Goal: Task Accomplishment & Management: Manage account settings

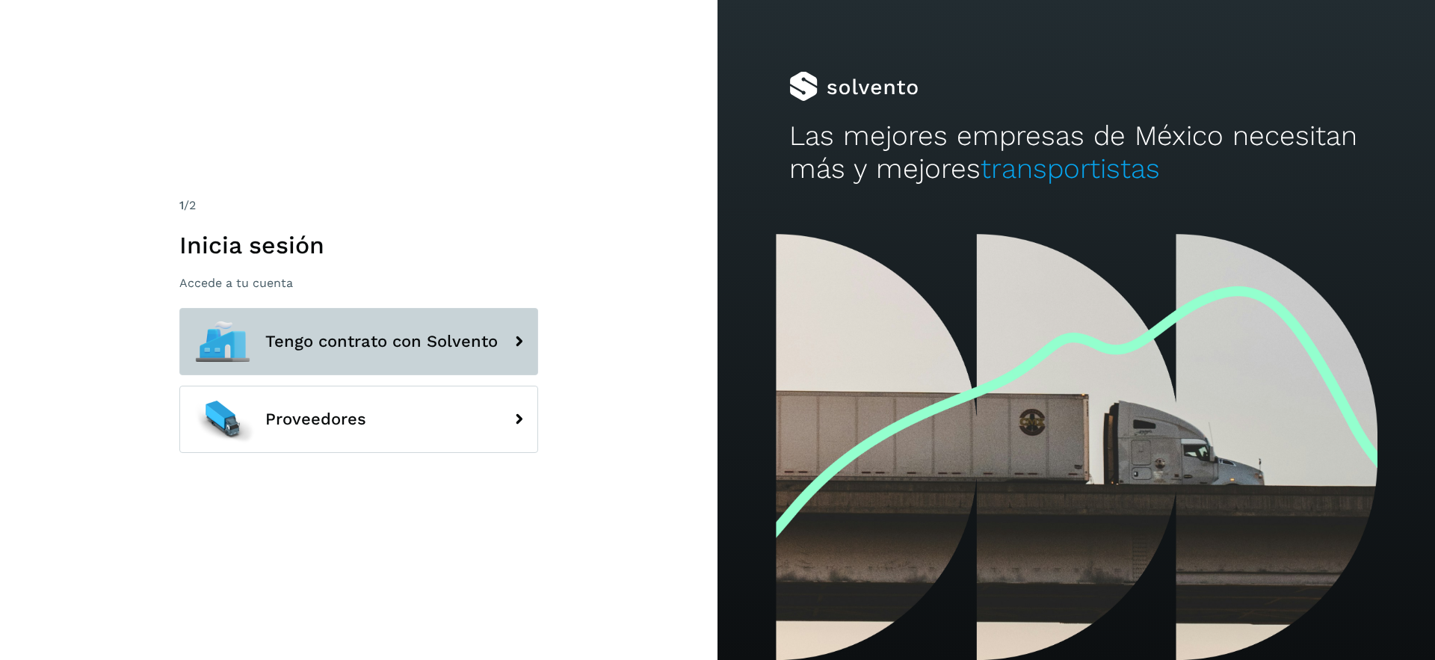
click at [416, 338] on span "Tengo contrato con Solvento" at bounding box center [381, 342] width 232 height 18
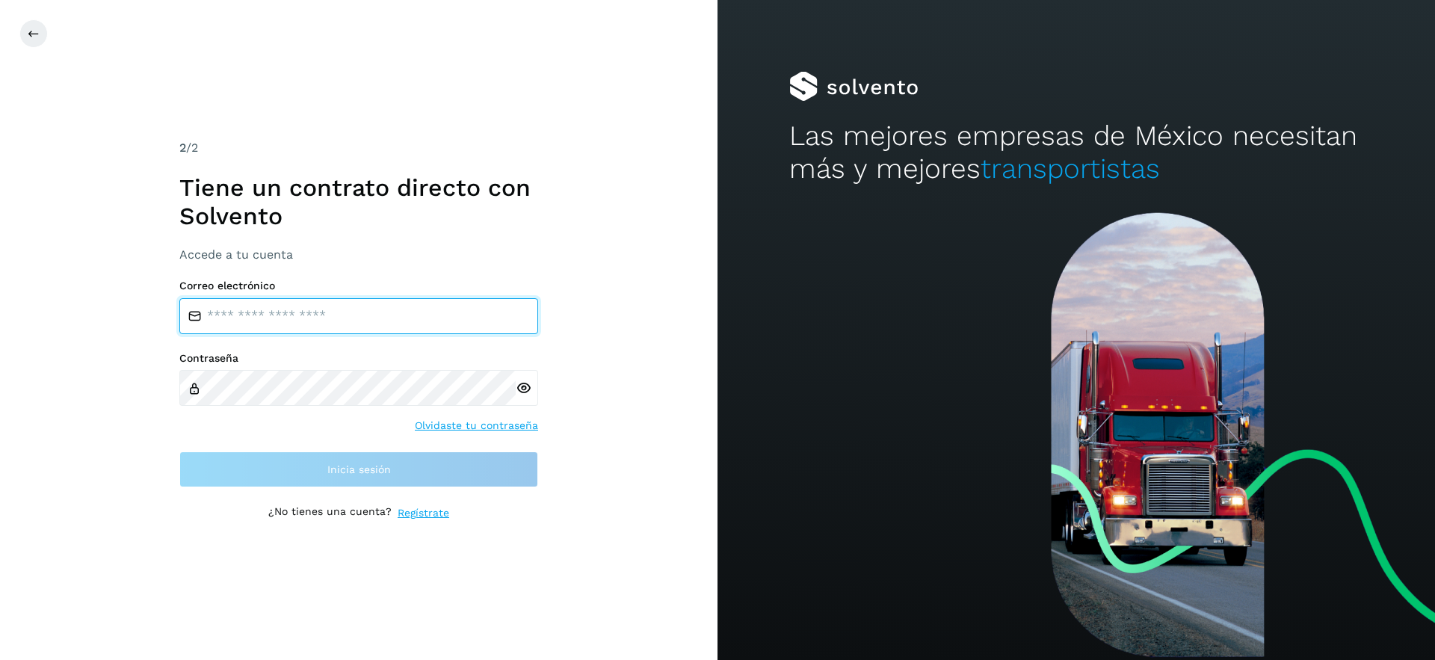
click at [318, 330] on input "email" at bounding box center [358, 316] width 359 height 36
type input "**********"
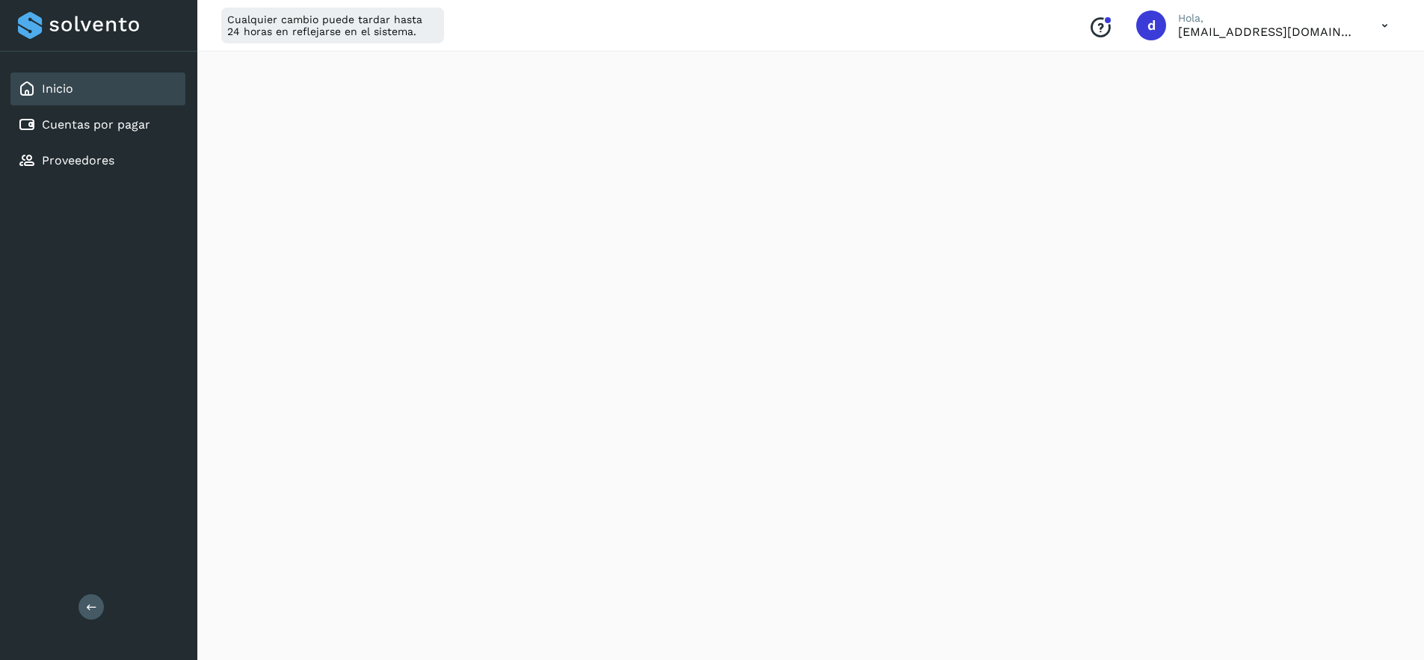
scroll to position [324, 0]
